Goal: Navigation & Orientation: Find specific page/section

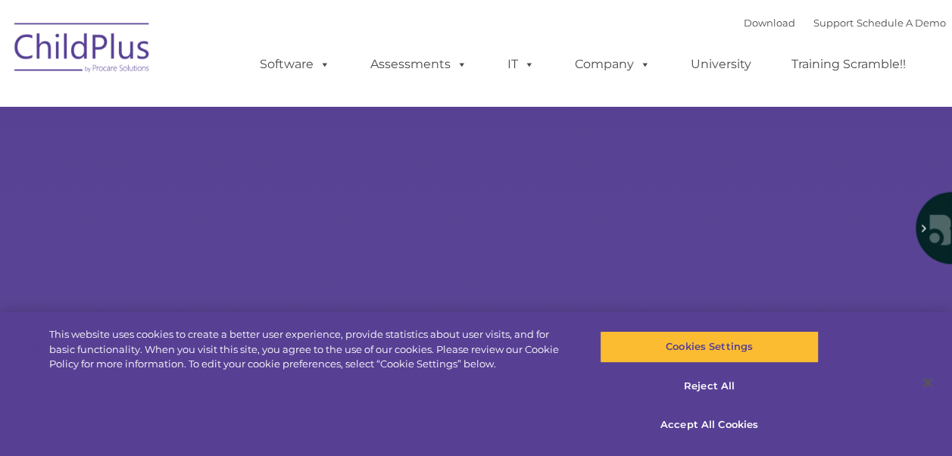
select select "MEDIUM"
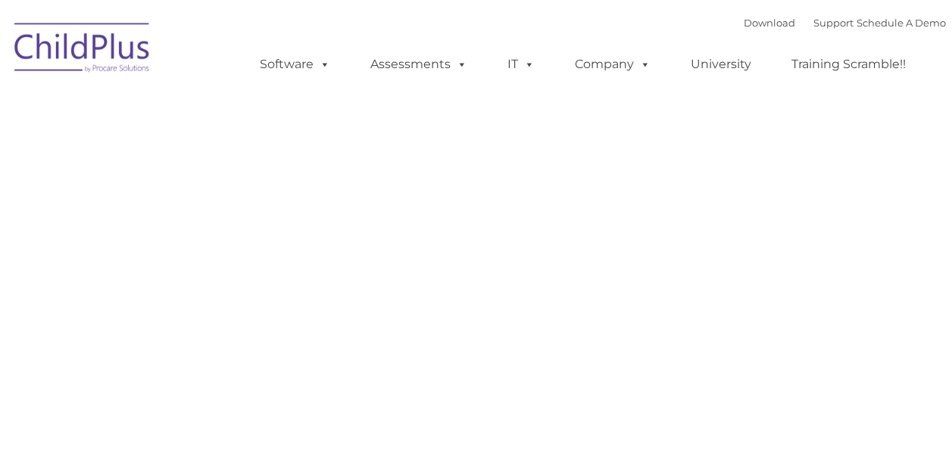
type input ""
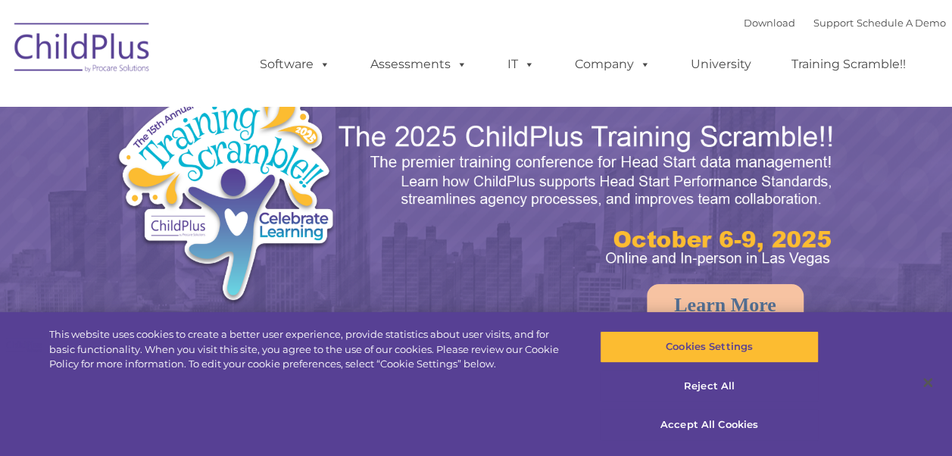
select select "MEDIUM"
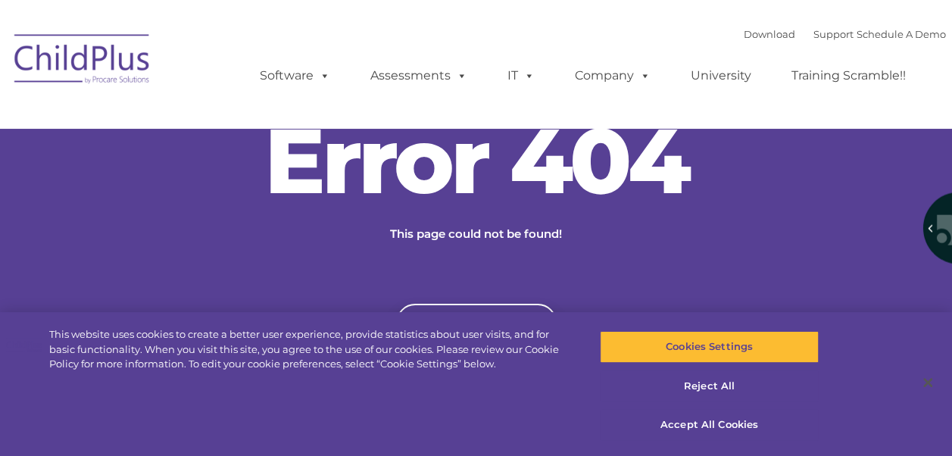
click at [646, 28] on div "Download Support | Schedule A Demo  MENU MENU Software ChildPlus: The original…" at bounding box center [588, 64] width 717 height 83
